Goal: Complete application form: Complete application form

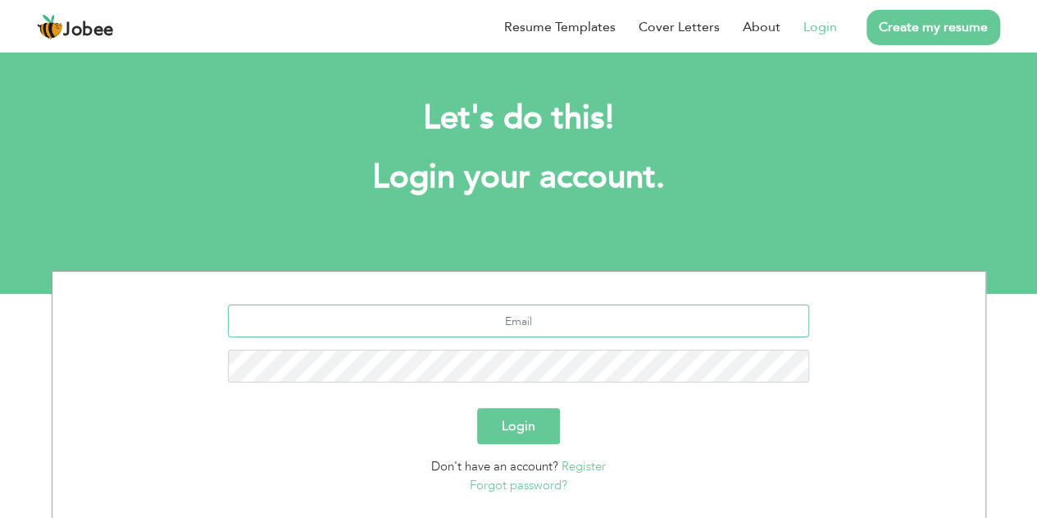
click at [454, 322] on input "text" at bounding box center [518, 320] width 581 height 33
type input "[EMAIL_ADDRESS][DOMAIN_NAME]"
click at [586, 467] on link "Register" at bounding box center [584, 466] width 44 height 16
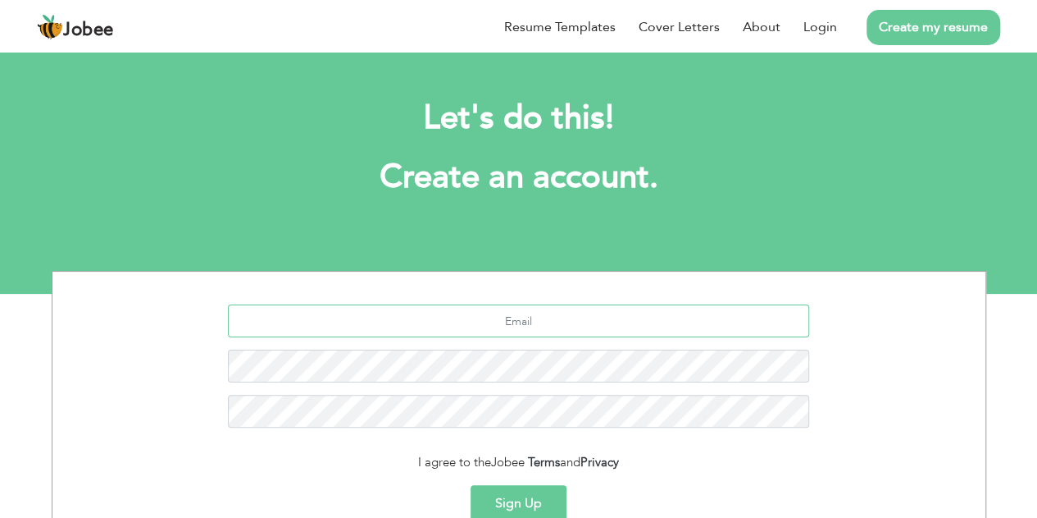
click at [573, 317] on input "text" at bounding box center [518, 320] width 581 height 33
type input "[EMAIL_ADDRESS][DOMAIN_NAME]"
click at [522, 491] on button "Sign Up" at bounding box center [519, 503] width 96 height 36
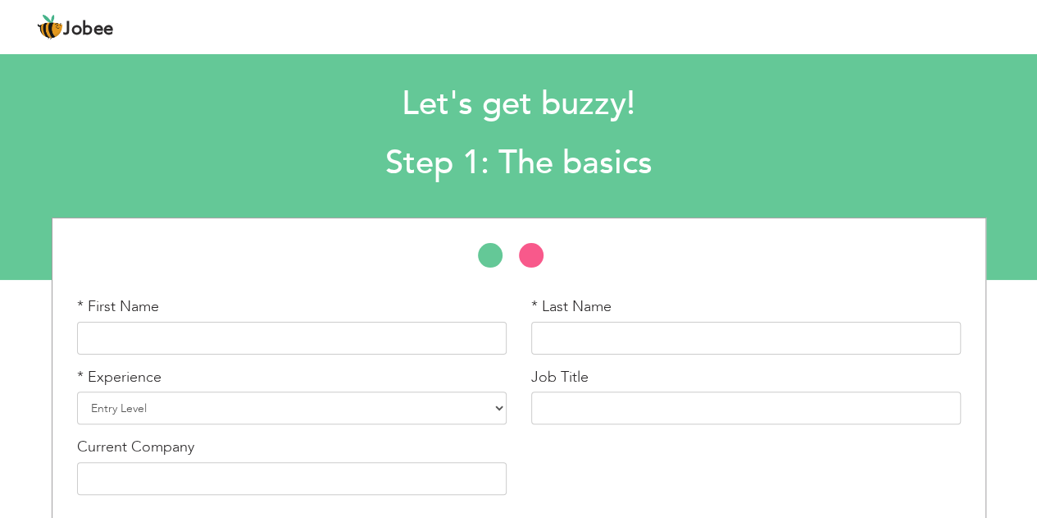
scroll to position [15, 0]
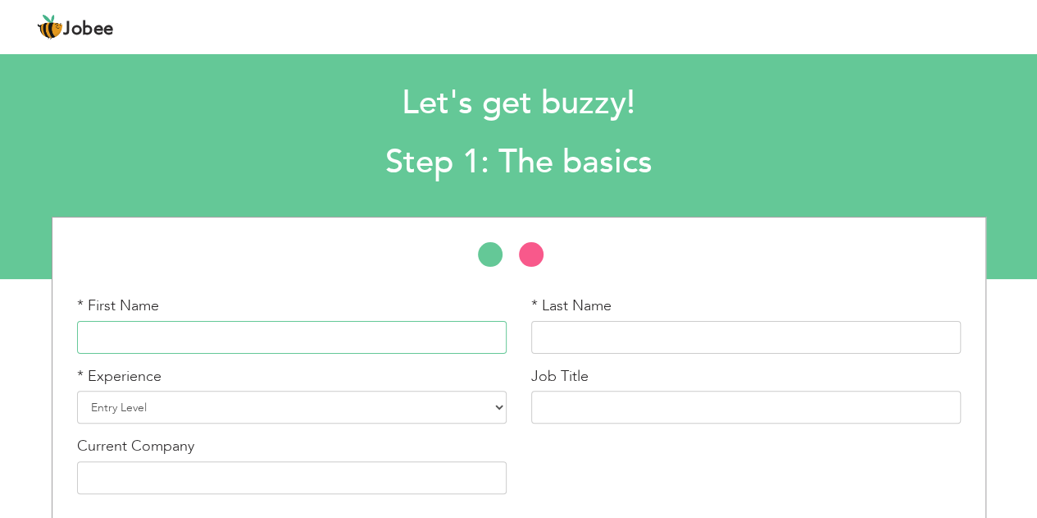
click at [377, 327] on input "text" at bounding box center [292, 337] width 430 height 33
type input "Usman"
type input "Bajwa"
click at [277, 411] on select "Entry Level Less than 1 Year 1 Year 2 Years 3 Years 4 Years 5 Years 6 Years 7 Y…" at bounding box center [292, 406] width 430 height 33
select select "12"
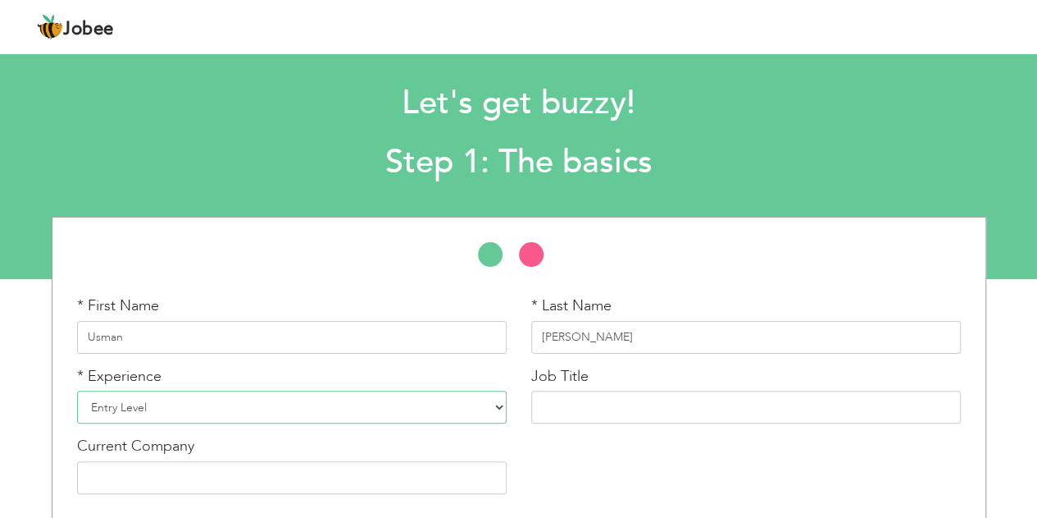
click at [77, 390] on select "Entry Level Less than 1 Year 1 Year 2 Years 3 Years 4 Years 5 Years 6 Years 7 Y…" at bounding box center [292, 406] width 430 height 33
click at [589, 399] on input "text" at bounding box center [746, 406] width 430 height 33
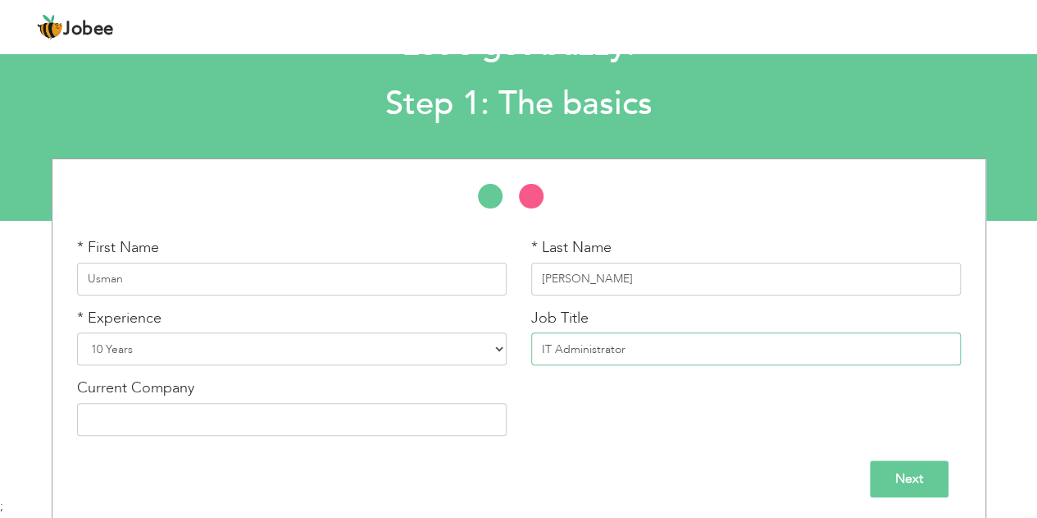
scroll to position [76, 0]
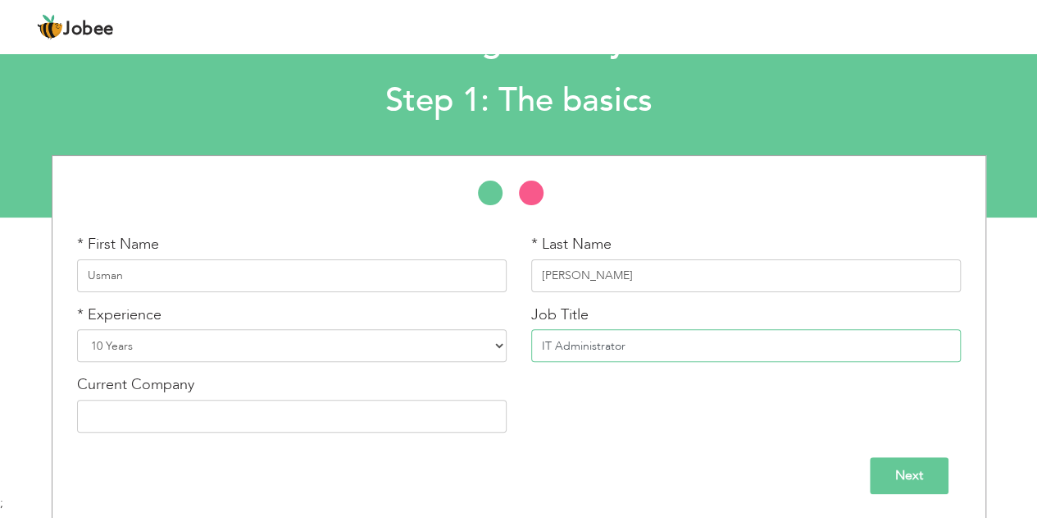
type input "IT Administrator"
click at [344, 421] on input "text" at bounding box center [292, 415] width 430 height 33
type input "Jotun Paints [GEOGRAPHIC_DATA]"
click at [917, 466] on input "Next" at bounding box center [909, 475] width 79 height 37
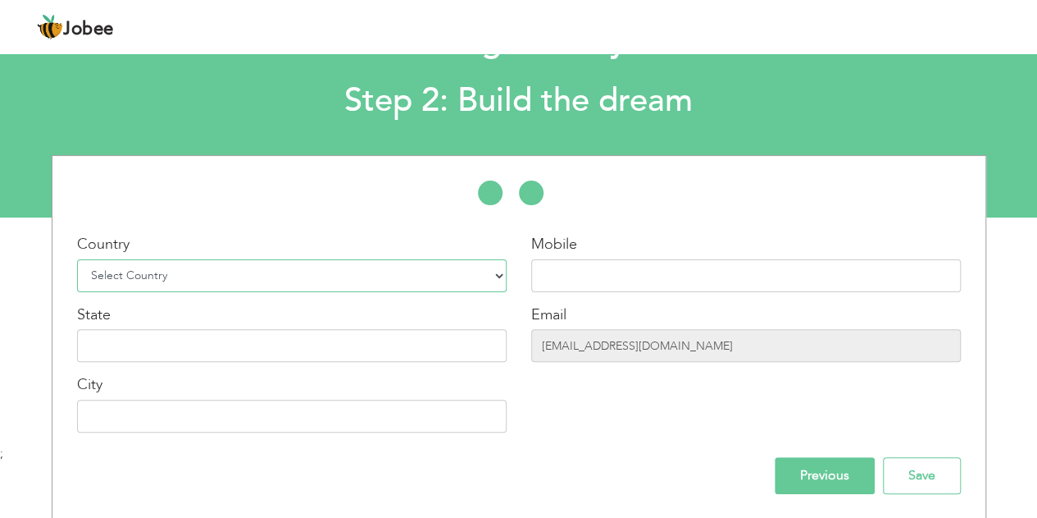
click at [424, 270] on select "Select Country Afghanistan Albania Algeria American Samoa Andorra Angola Anguil…" at bounding box center [292, 275] width 430 height 33
select select "166"
click at [77, 259] on select "Select Country Afghanistan Albania Algeria American Samoa Andorra Angola Anguil…" at bounding box center [292, 275] width 430 height 33
click at [565, 280] on input "text" at bounding box center [746, 275] width 430 height 33
type input "03211561199"
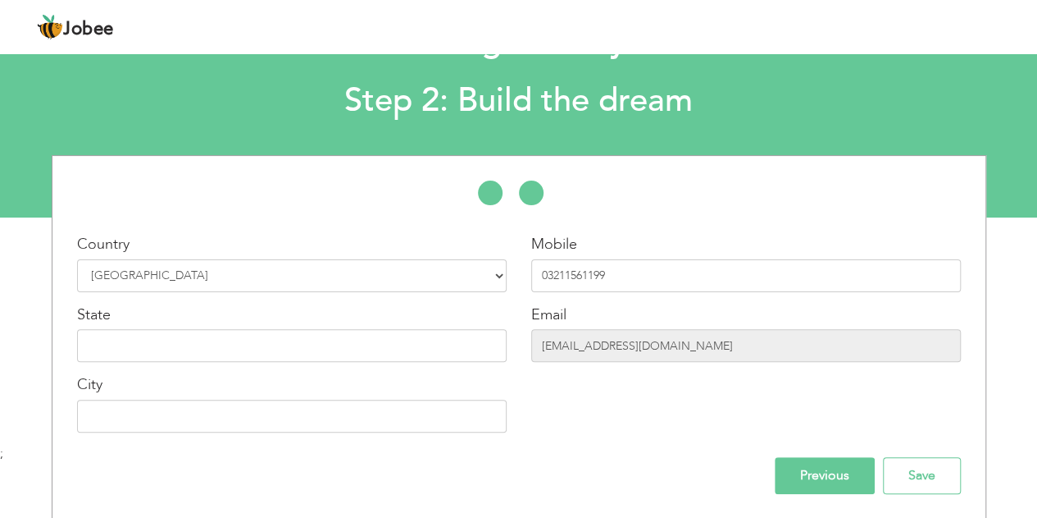
type input "[GEOGRAPHIC_DATA]"
click at [313, 342] on input "text" at bounding box center [292, 345] width 430 height 33
type input "Punjab"
click at [853, 486] on input "Previous" at bounding box center [825, 475] width 100 height 37
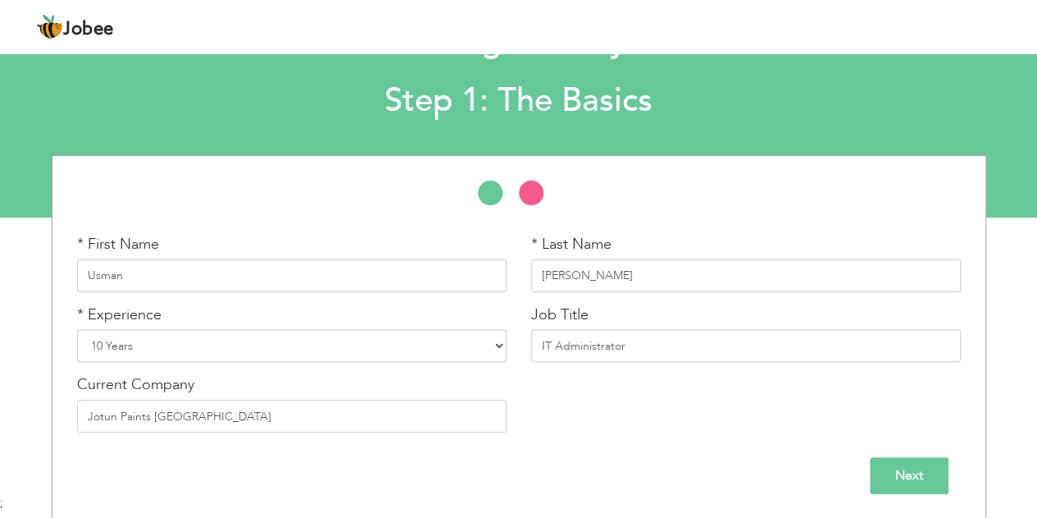
click at [908, 472] on input "Next" at bounding box center [909, 475] width 79 height 37
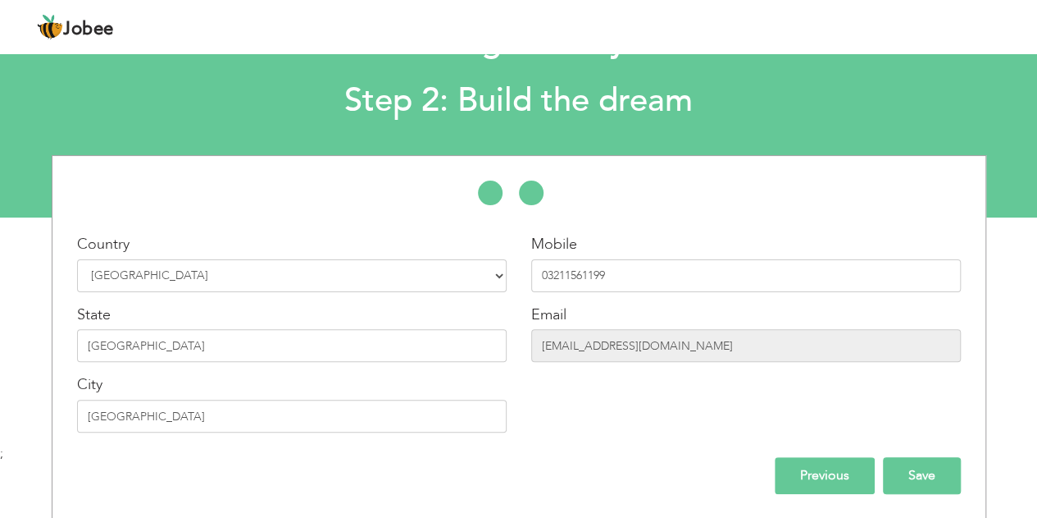
click at [924, 467] on input "Save" at bounding box center [922, 475] width 78 height 37
